Goal: Information Seeking & Learning: Learn about a topic

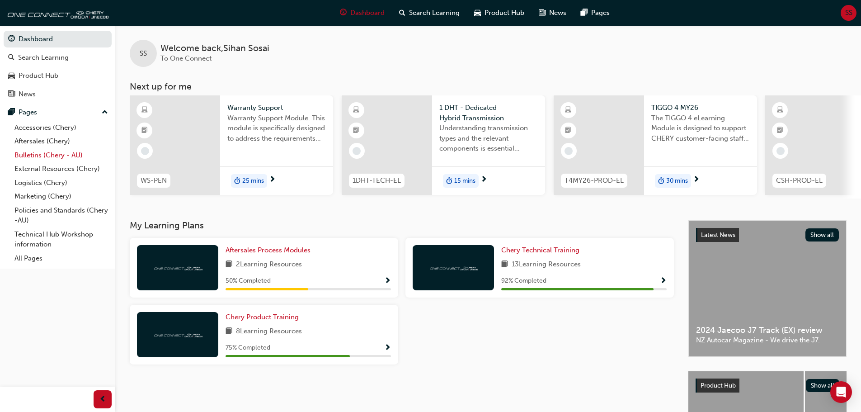
click at [54, 155] on link "Bulletins (Chery - AU)" at bounding box center [61, 155] width 101 height 14
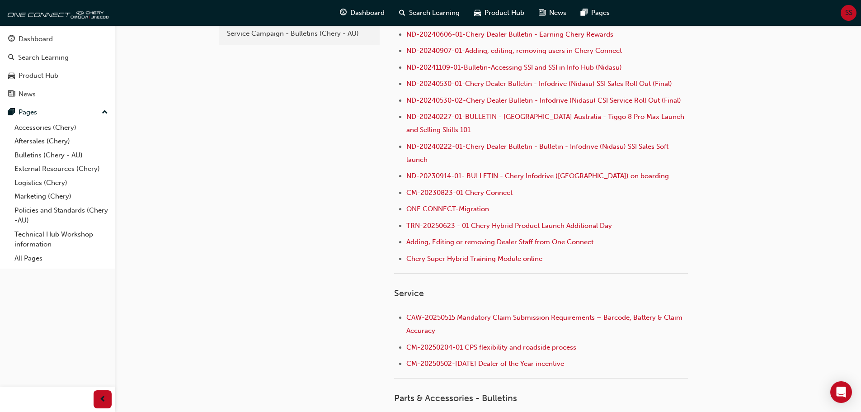
scroll to position [301, 0]
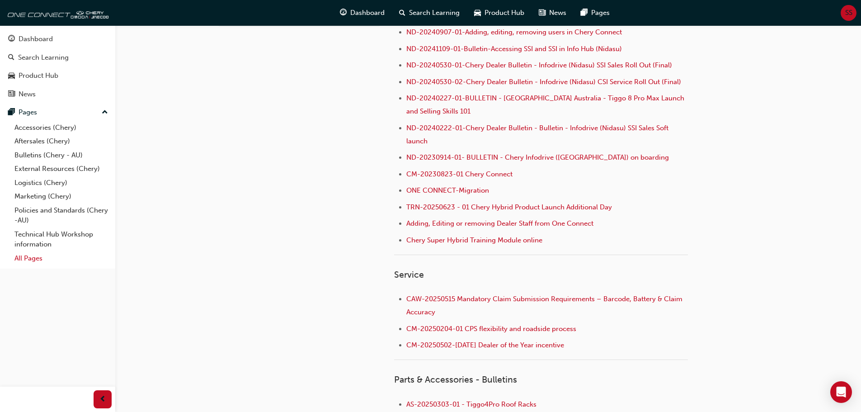
click at [42, 258] on link "All Pages" at bounding box center [61, 258] width 101 height 14
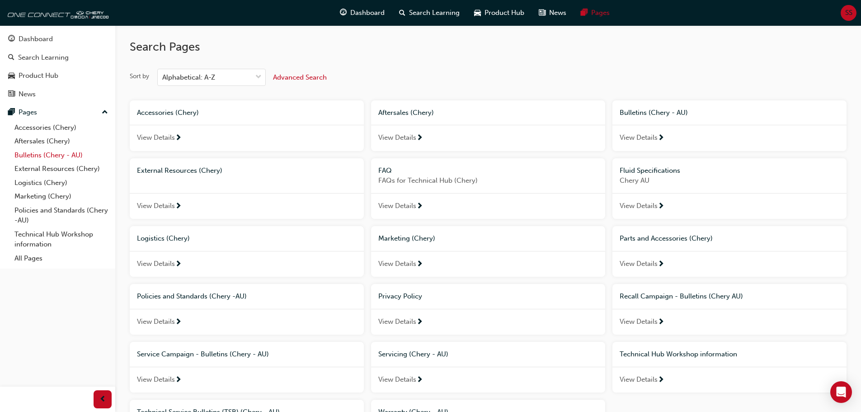
click at [57, 157] on link "Bulletins (Chery - AU)" at bounding box center [61, 155] width 101 height 14
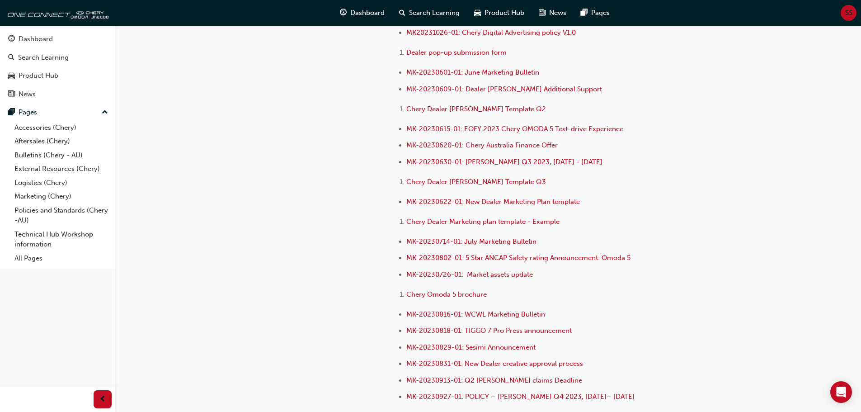
scroll to position [1419, 0]
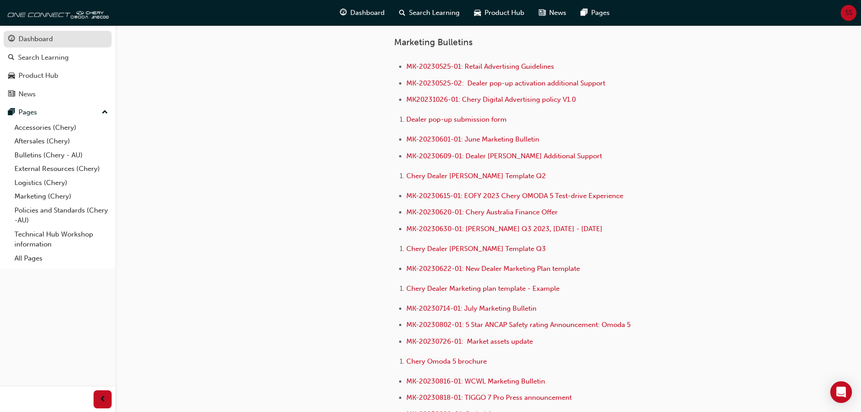
click at [43, 42] on div "Dashboard" at bounding box center [36, 39] width 34 height 10
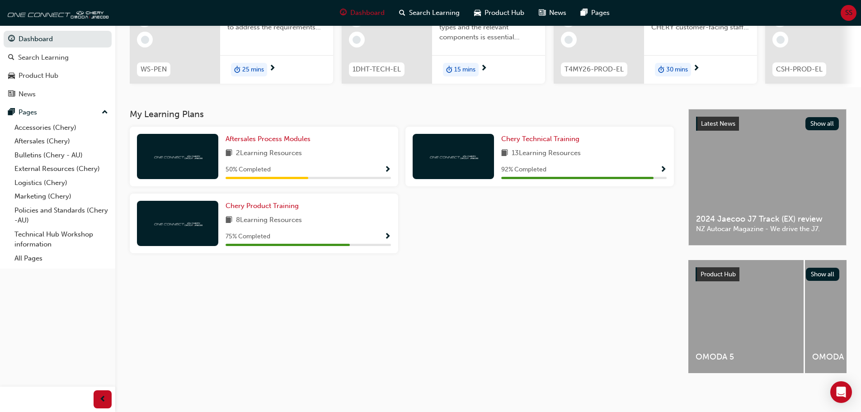
scroll to position [0, 410]
click at [600, 305] on div "My Learning Plans Aftersales Process Modules 2 Learning Resources 50 % Complete…" at bounding box center [409, 249] width 558 height 280
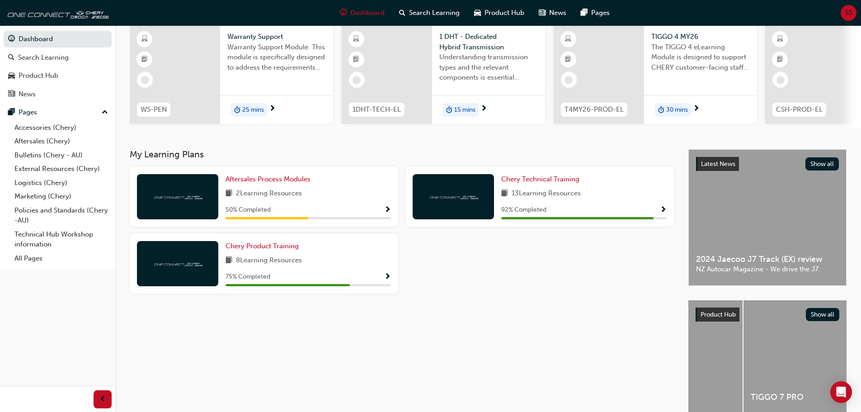
scroll to position [0, 0]
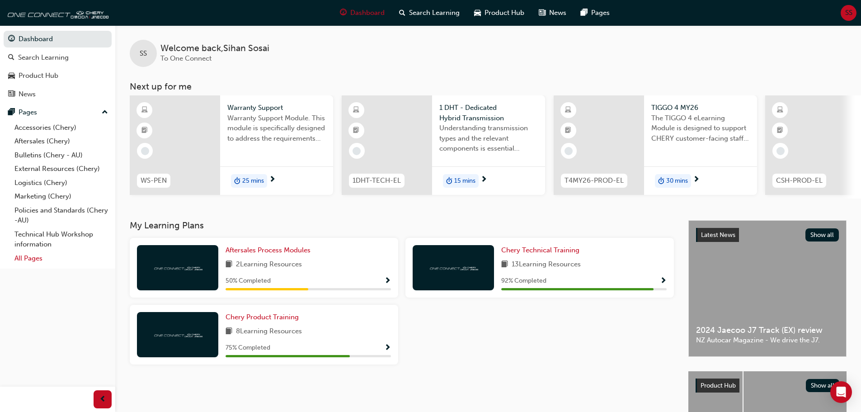
click at [33, 260] on link "All Pages" at bounding box center [61, 258] width 101 height 14
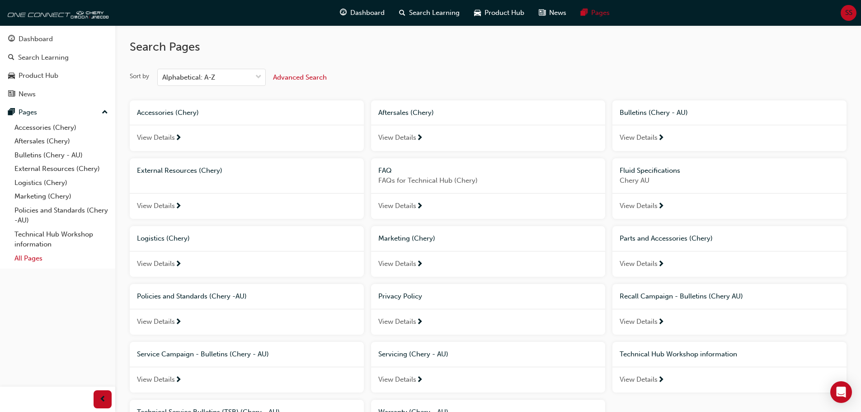
click at [38, 254] on link "All Pages" at bounding box center [61, 258] width 101 height 14
click at [49, 100] on link "News" at bounding box center [58, 94] width 108 height 17
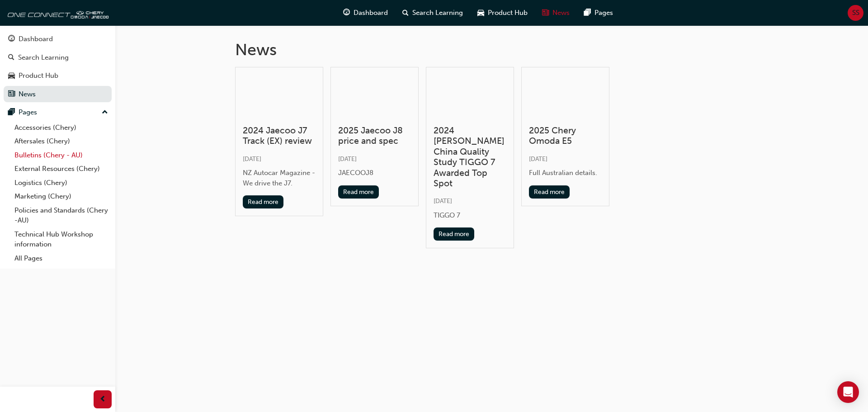
click at [41, 151] on link "Bulletins (Chery - AU)" at bounding box center [61, 155] width 101 height 14
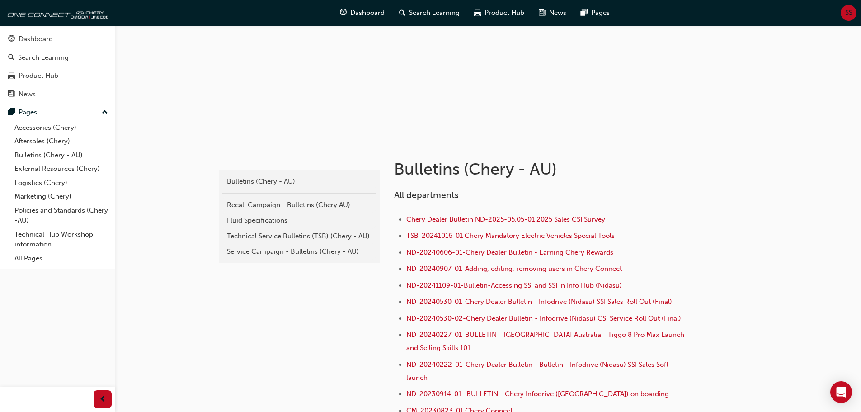
scroll to position [150, 0]
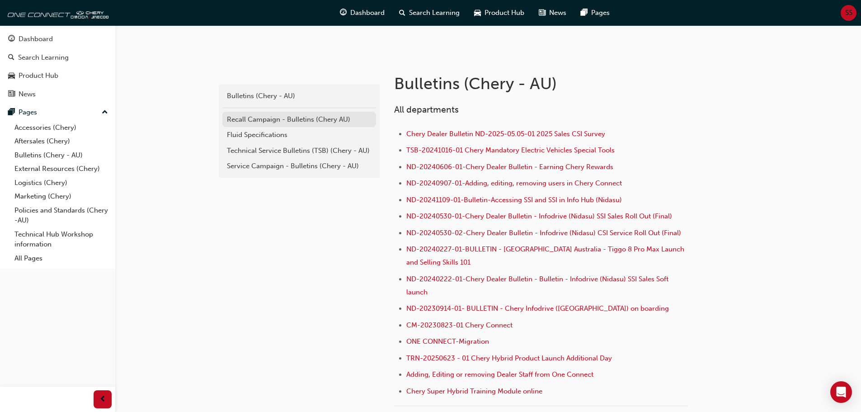
click at [297, 122] on div "Recall Campaign - Bulletins (Chery AU)" at bounding box center [299, 119] width 145 height 10
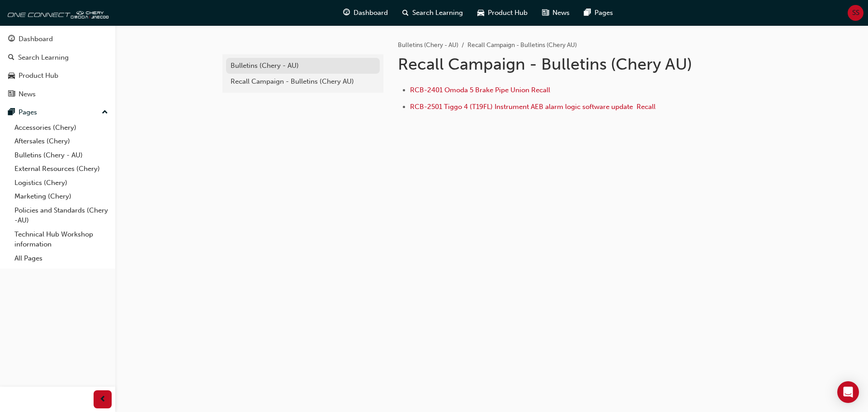
click at [258, 68] on div "Bulletins (Chery - AU)" at bounding box center [302, 66] width 145 height 10
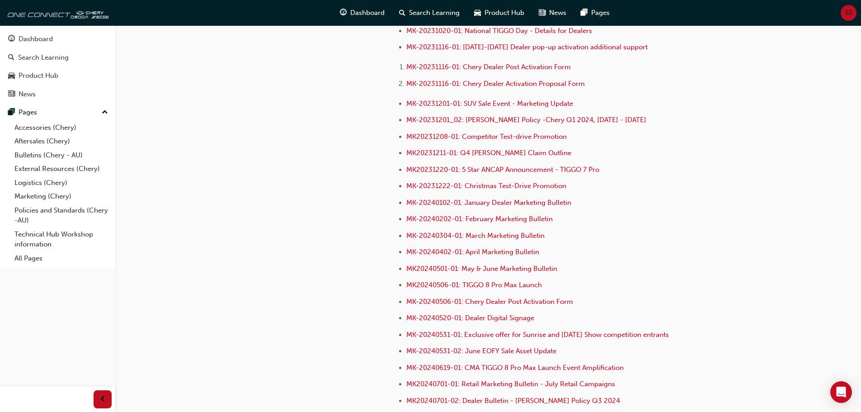
scroll to position [194, 0]
